Goal: Find specific page/section: Find specific page/section

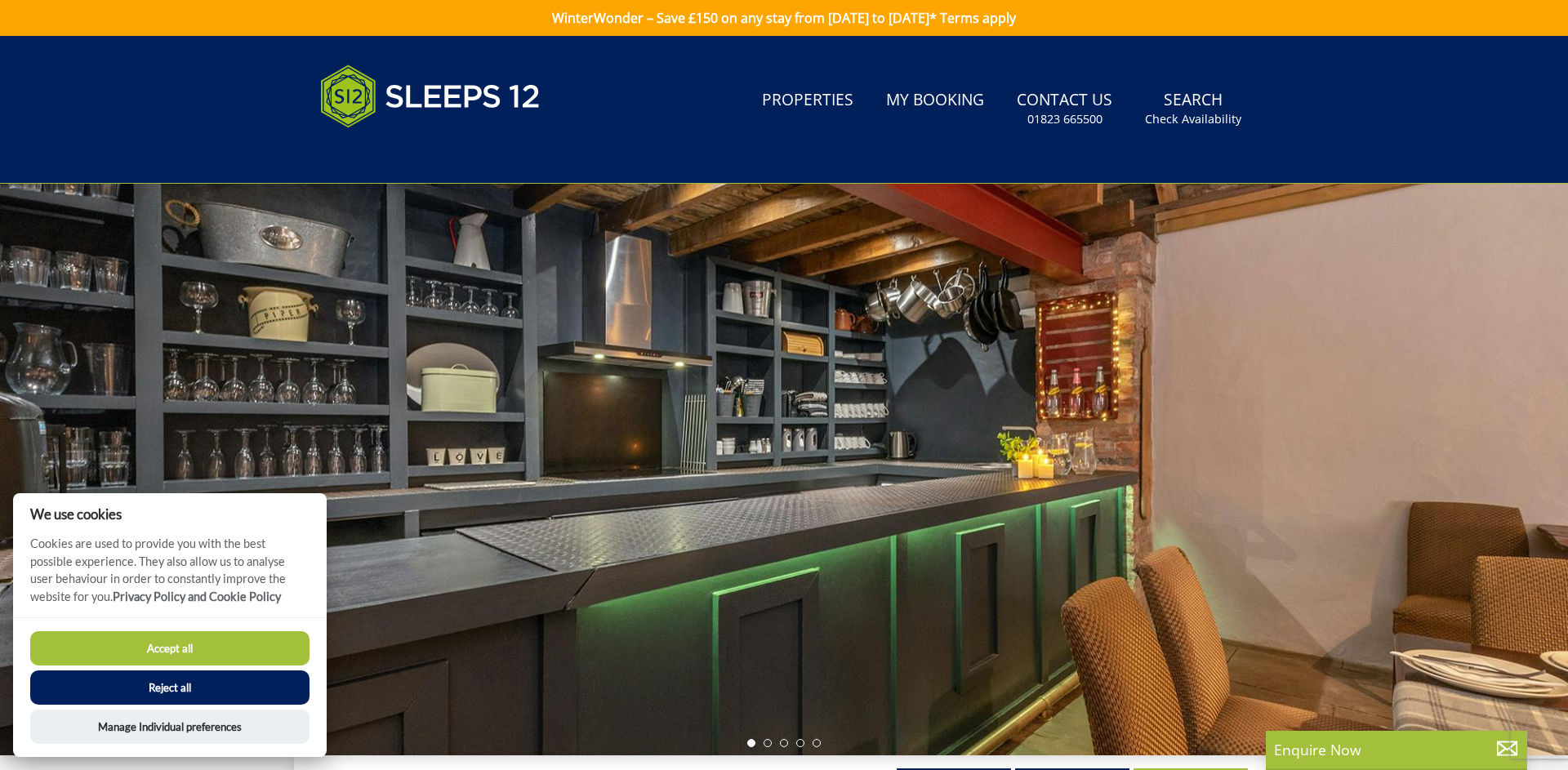
click at [132, 632] on button "Accept all" at bounding box center [170, 648] width 280 height 34
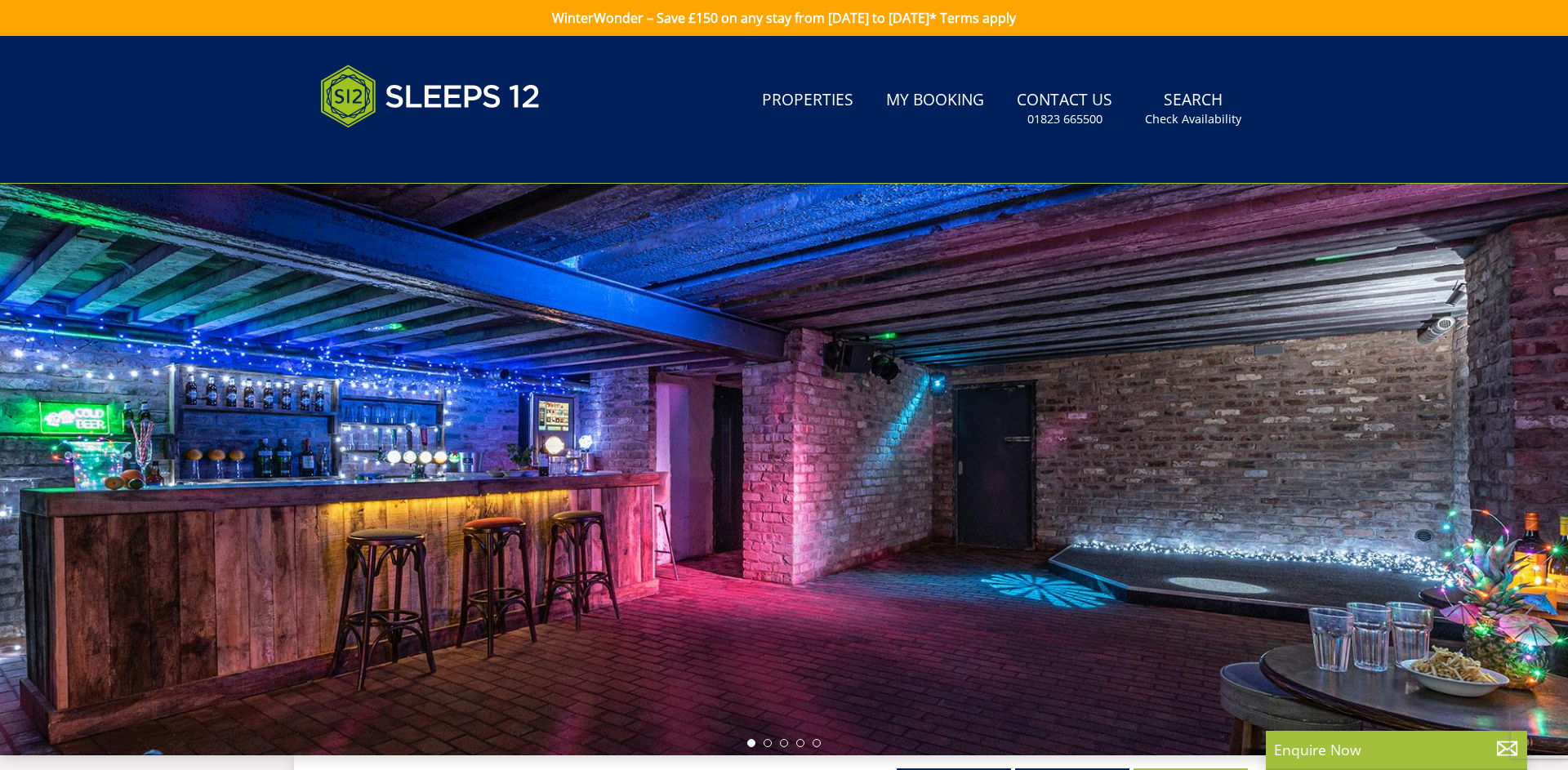
click at [815, 86] on link "Properties" at bounding box center [808, 100] width 105 height 37
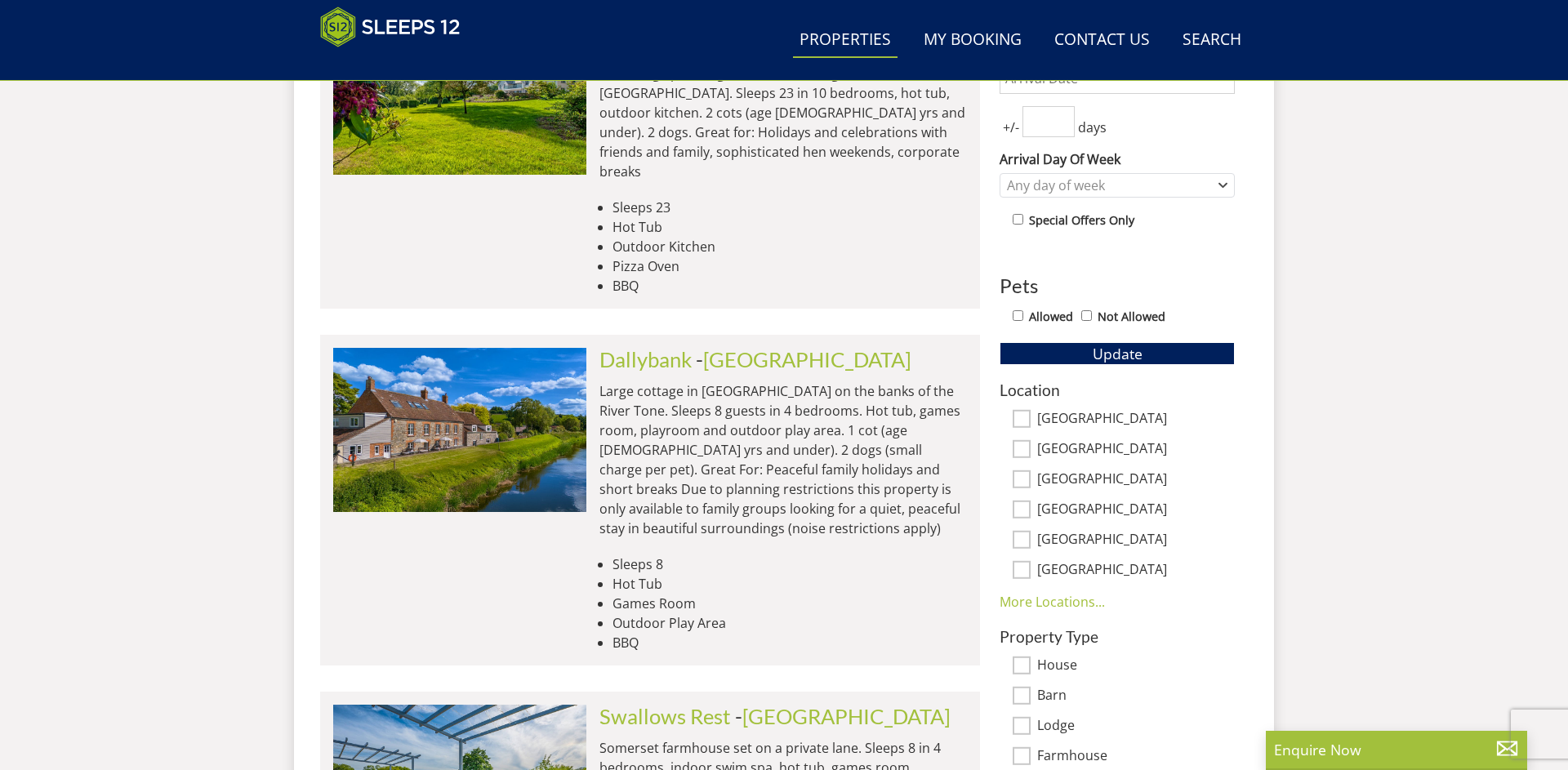
scroll to position [816, 0]
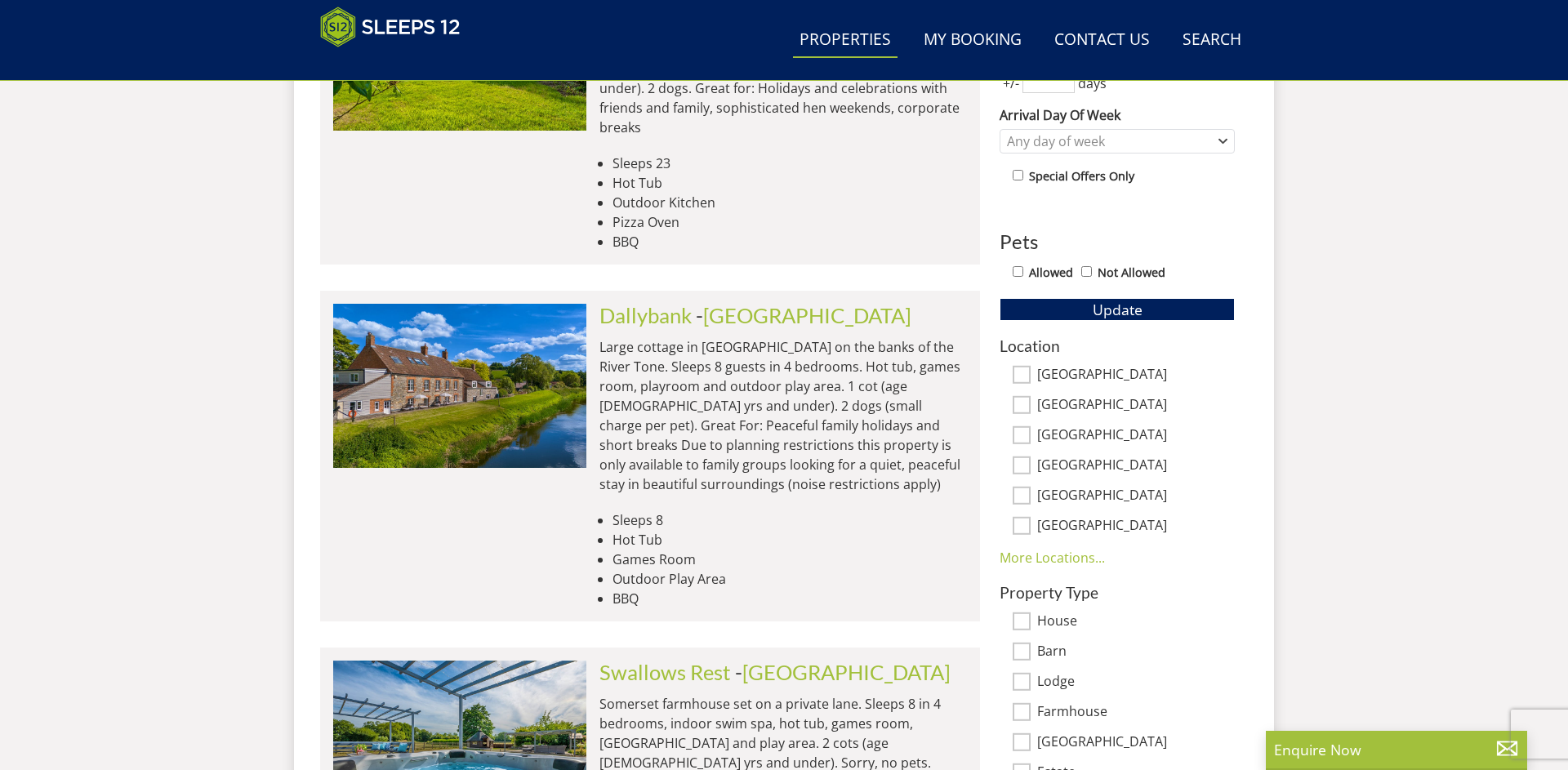
click at [1016, 526] on input "[GEOGRAPHIC_DATA]" at bounding box center [1022, 526] width 18 height 18
checkbox input "true"
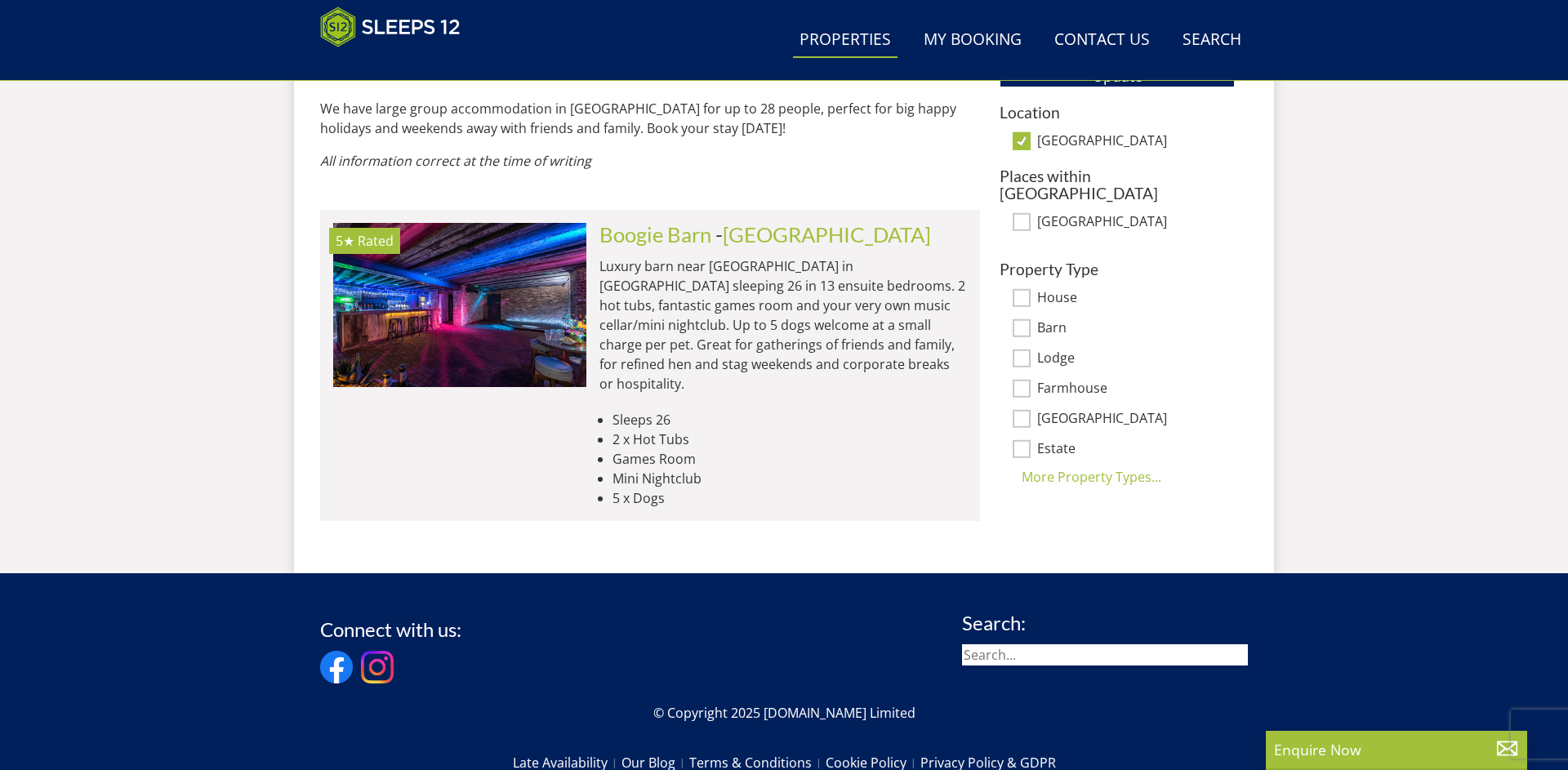
scroll to position [1047, 0]
